Goal: Find specific page/section: Find specific page/section

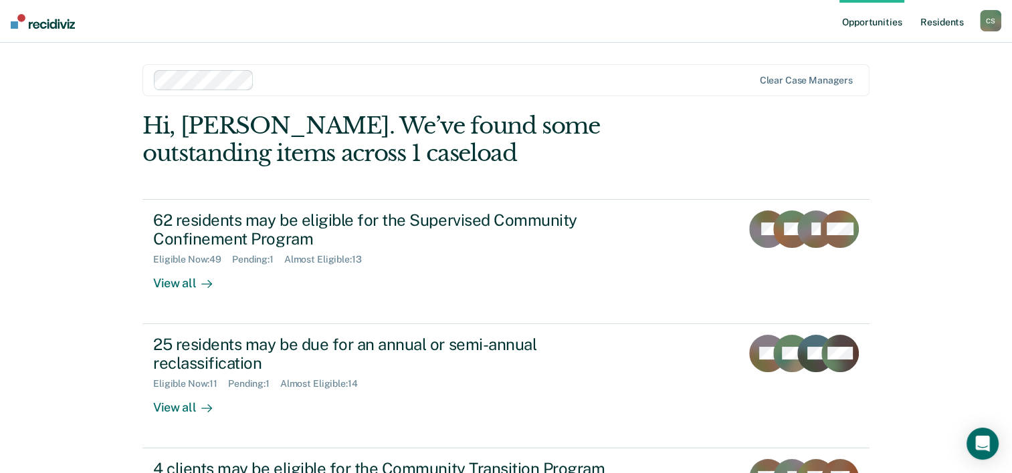
click at [947, 19] on link "Resident s" at bounding box center [941, 21] width 49 height 43
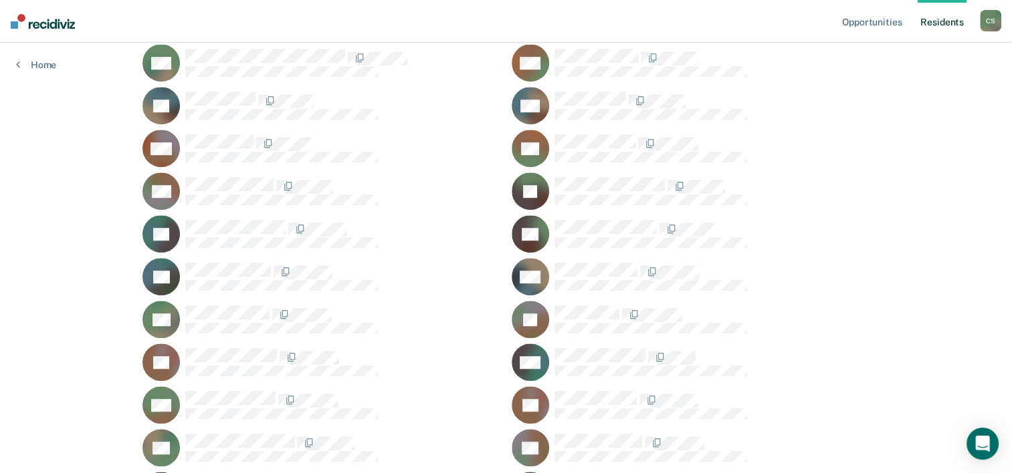
scroll to position [1003, 0]
